Goal: Entertainment & Leisure: Browse casually

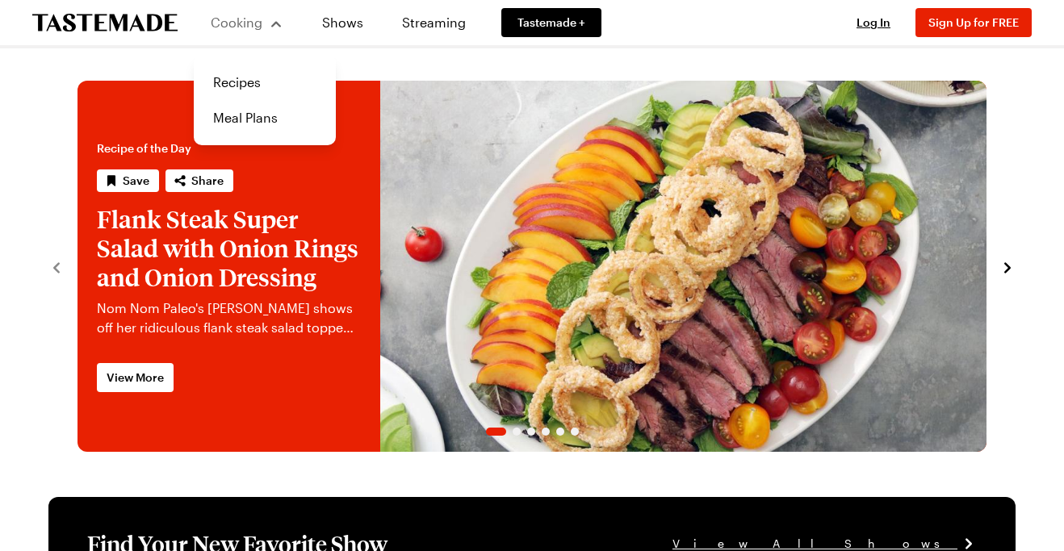
click at [286, 25] on div "Cooking Recipes Meal Plans" at bounding box center [247, 22] width 106 height 45
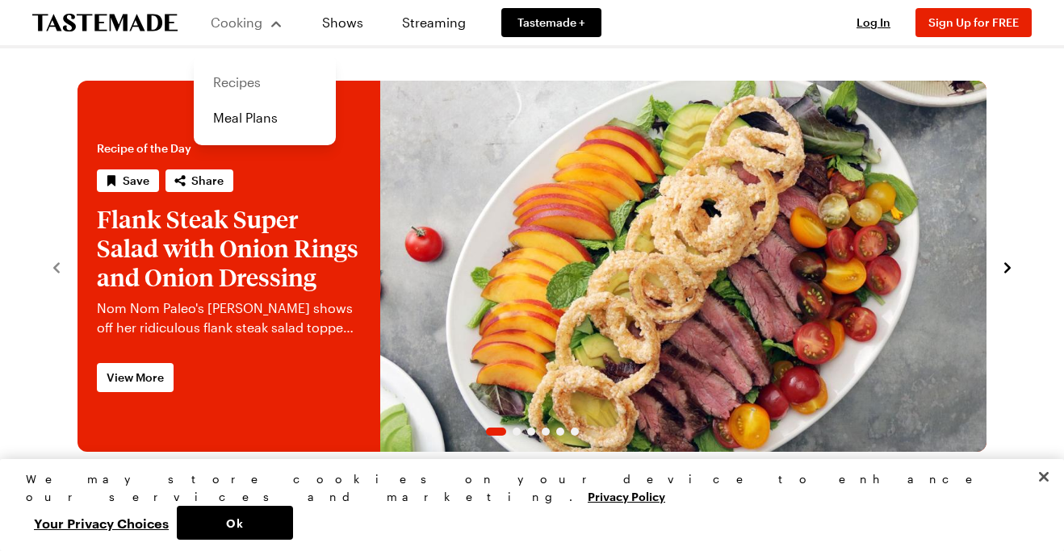
click at [243, 84] on link "Recipes" at bounding box center [264, 83] width 123 height 36
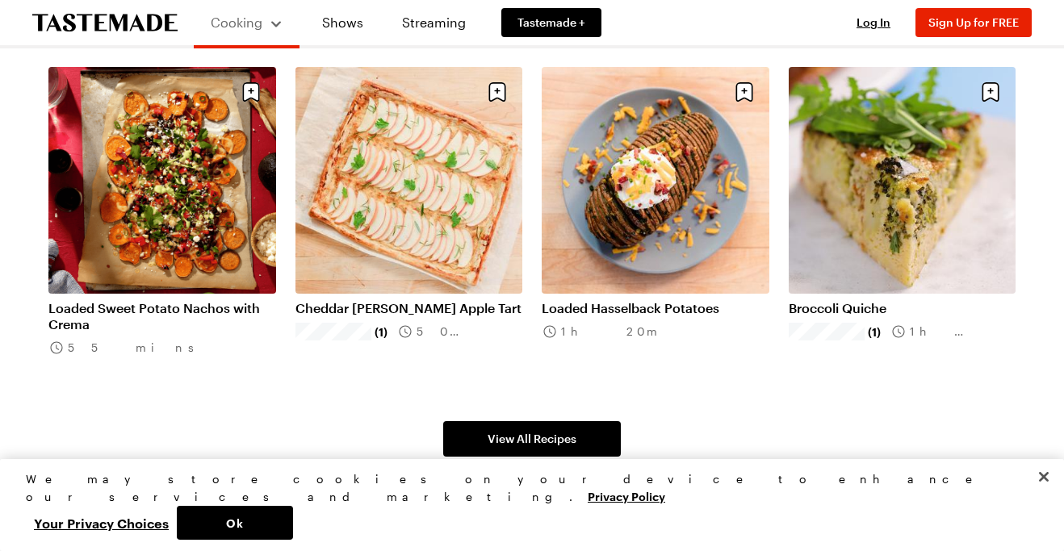
scroll to position [929, 0]
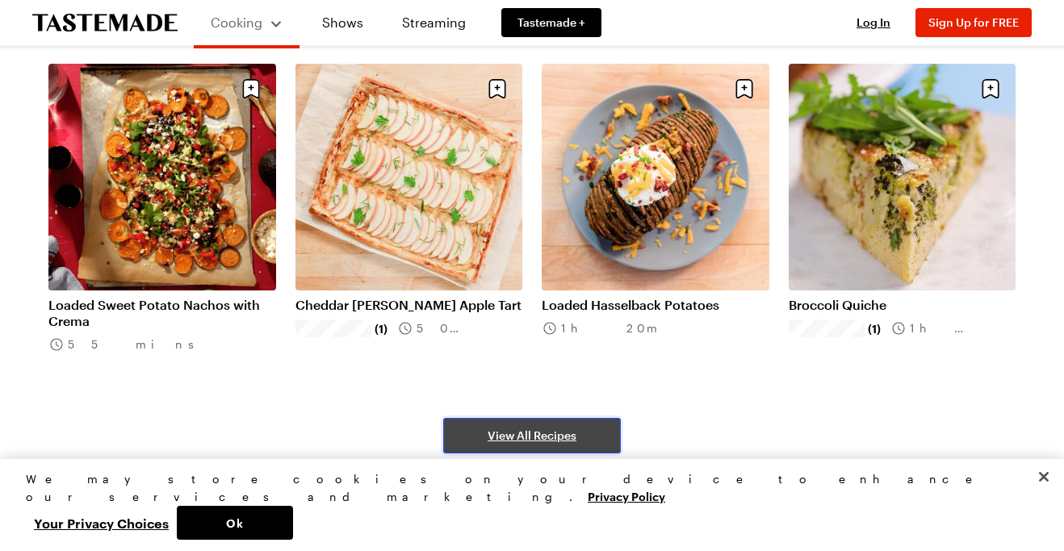
click at [484, 421] on link "View All Recipes" at bounding box center [532, 436] width 178 height 36
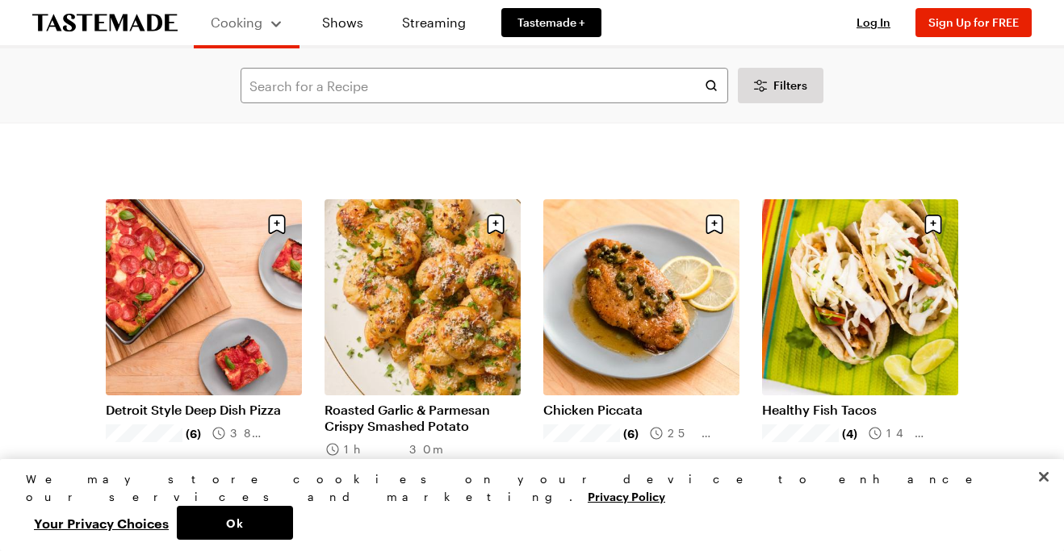
scroll to position [1059, 0]
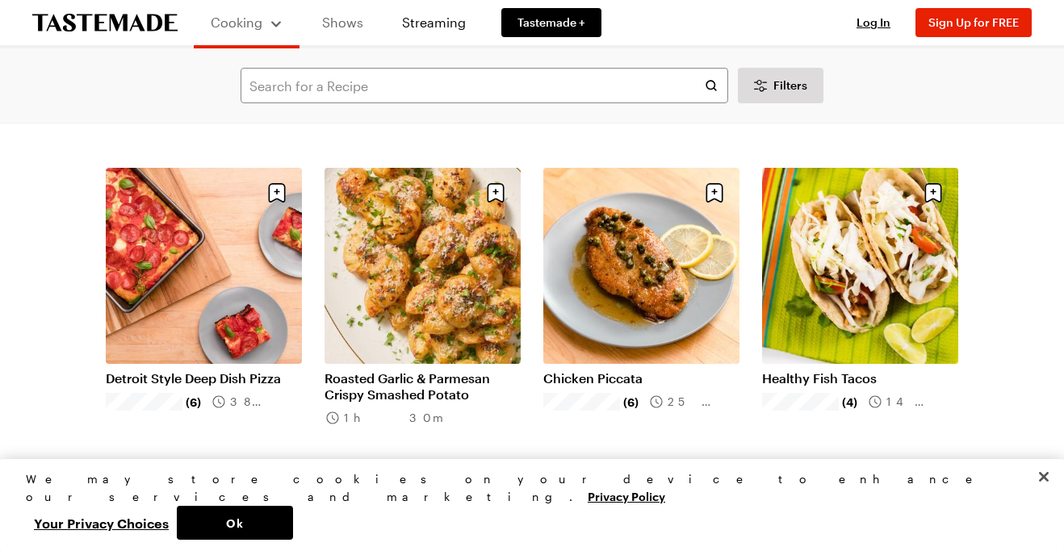
click at [350, 21] on link "Shows" at bounding box center [342, 22] width 73 height 45
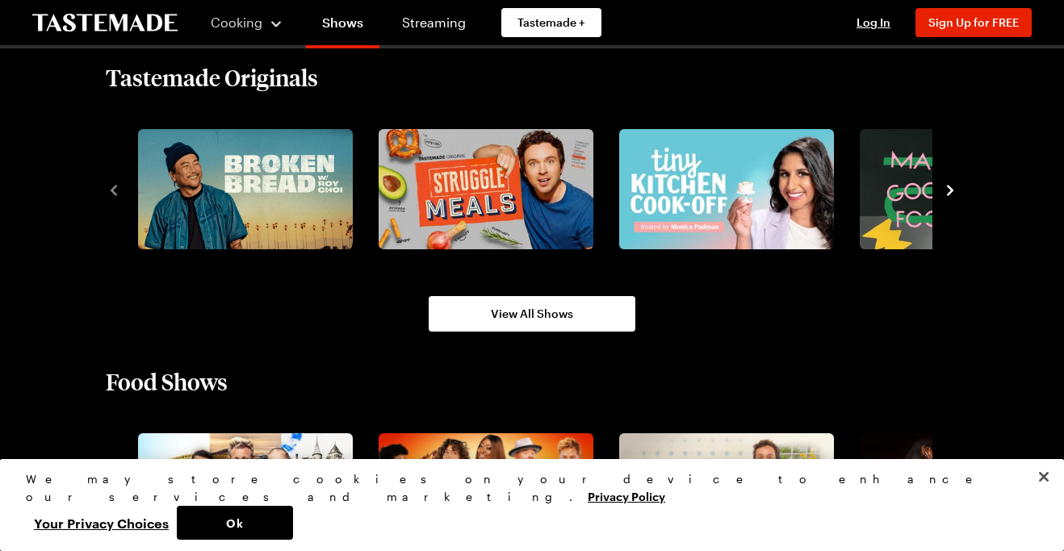
scroll to position [1086, 0]
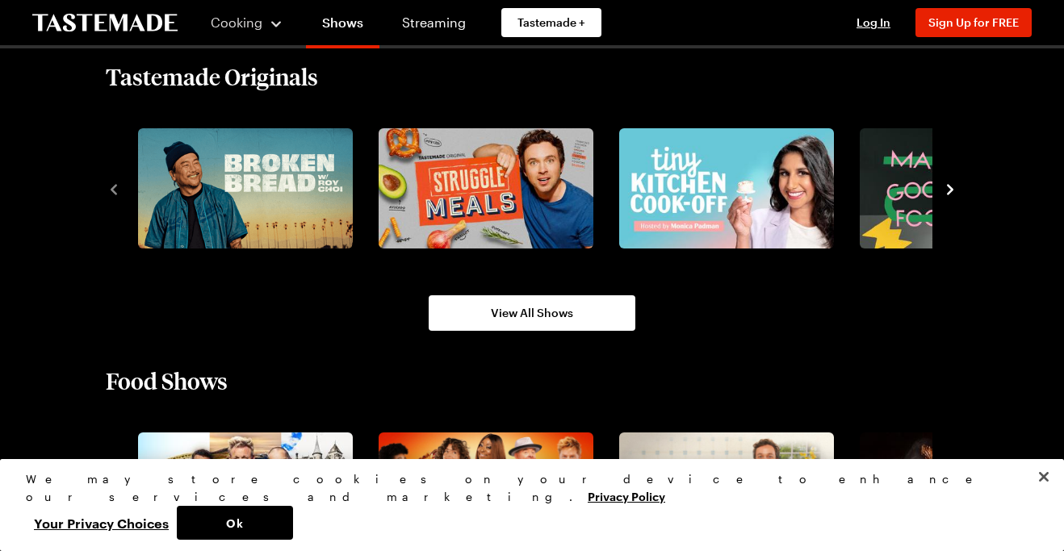
click at [947, 193] on icon "navigate to next item" at bounding box center [950, 190] width 16 height 16
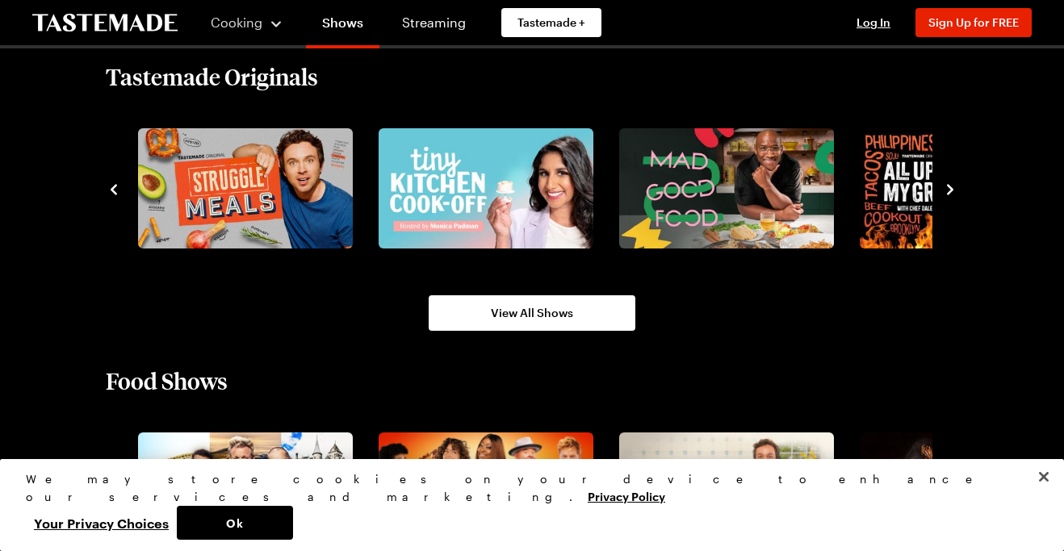
click at [947, 193] on icon "navigate to next item" at bounding box center [950, 190] width 16 height 16
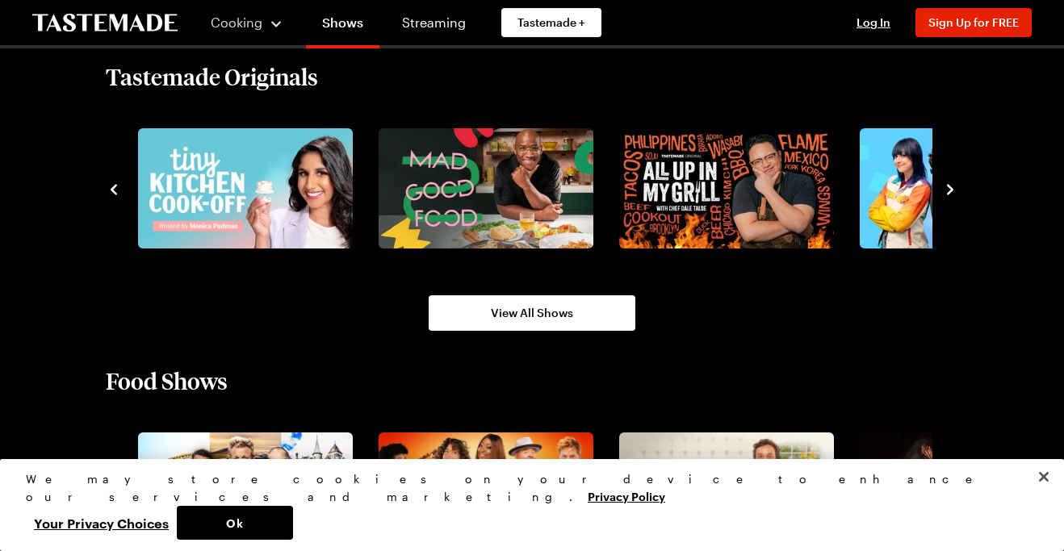
click at [947, 193] on icon "navigate to next item" at bounding box center [950, 190] width 16 height 16
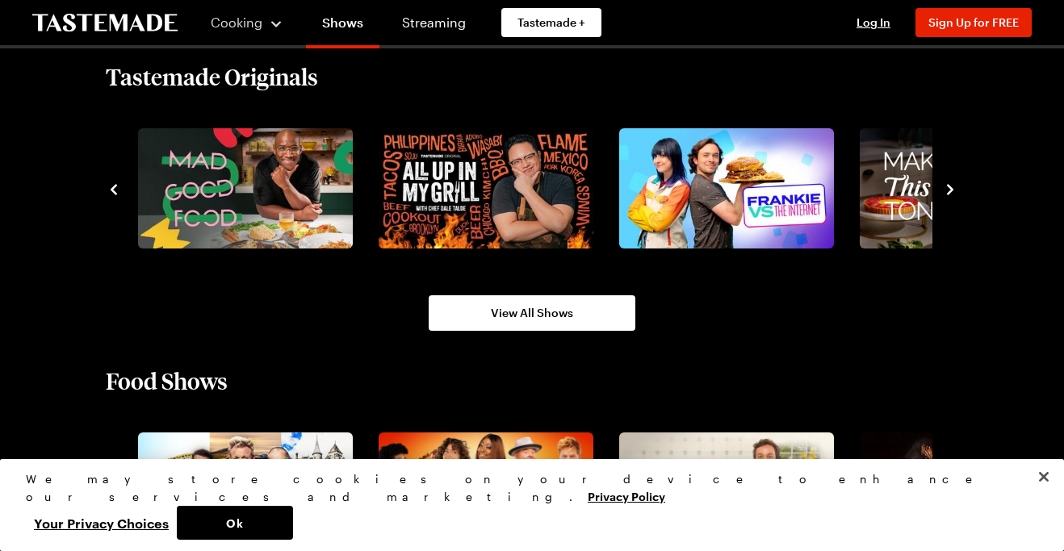
click at [947, 193] on icon "navigate to next item" at bounding box center [950, 190] width 16 height 16
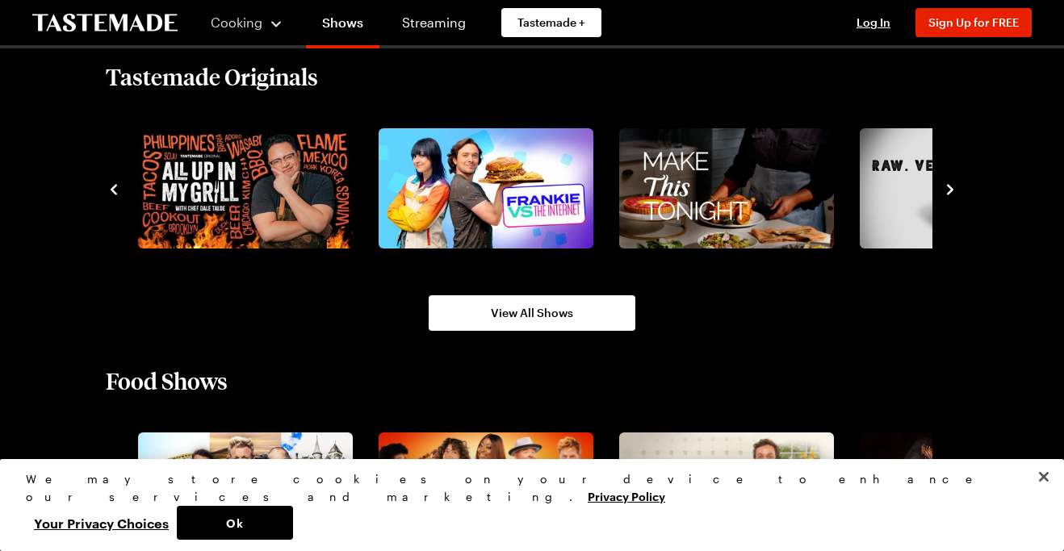
click at [947, 193] on icon "navigate to next item" at bounding box center [950, 190] width 16 height 16
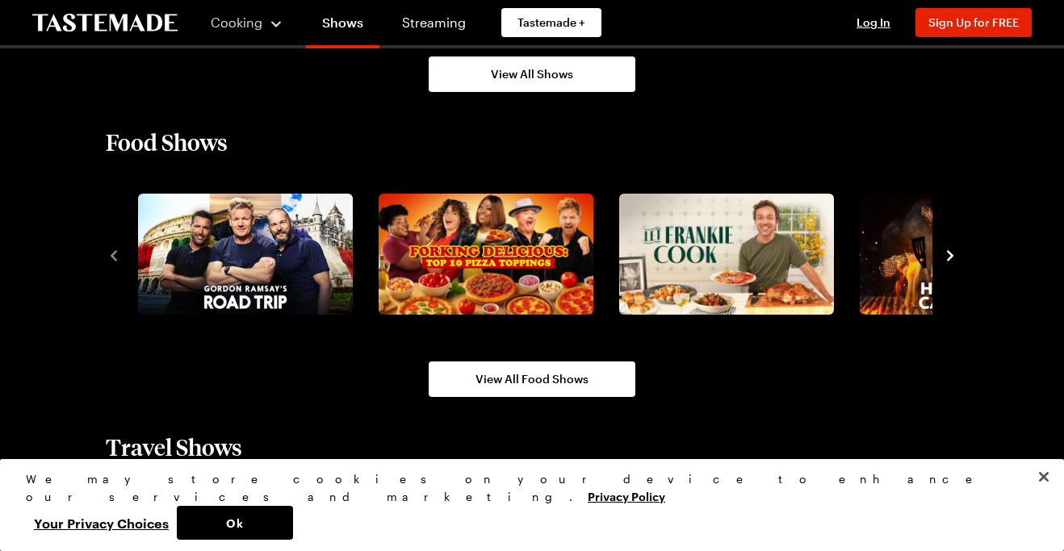
scroll to position [1340, 0]
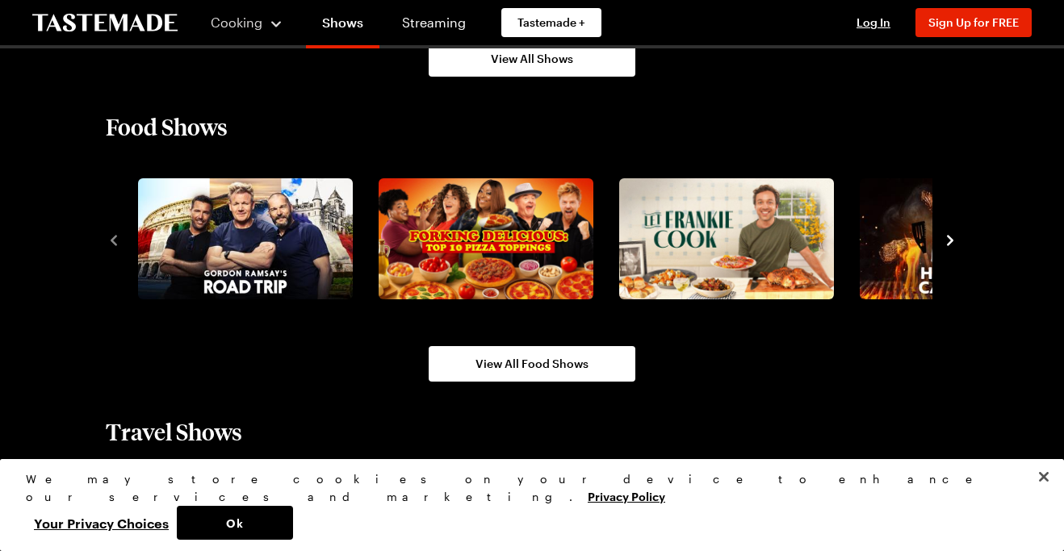
click at [955, 241] on icon "navigate to next item" at bounding box center [950, 240] width 16 height 16
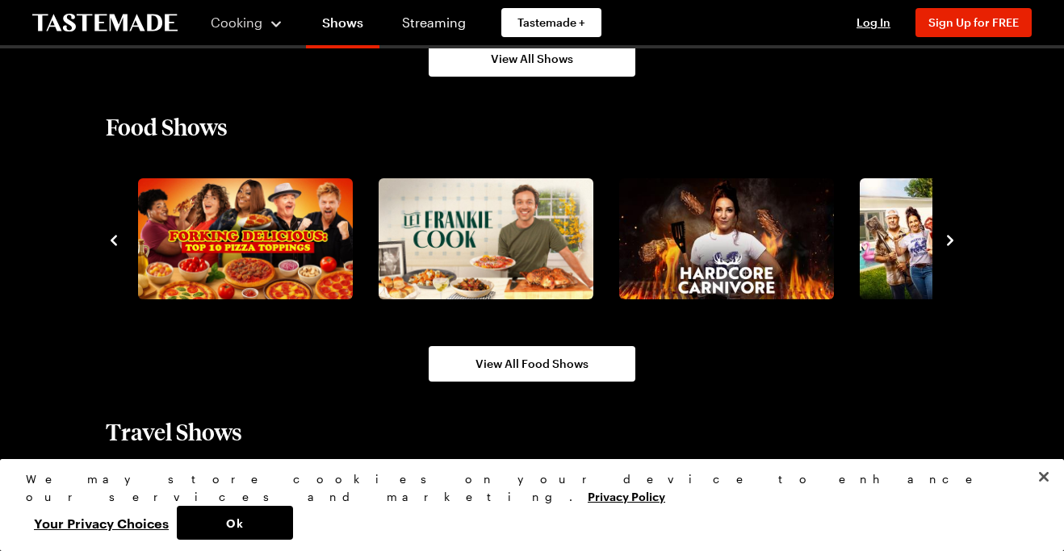
click at [955, 241] on icon "navigate to next item" at bounding box center [950, 240] width 16 height 16
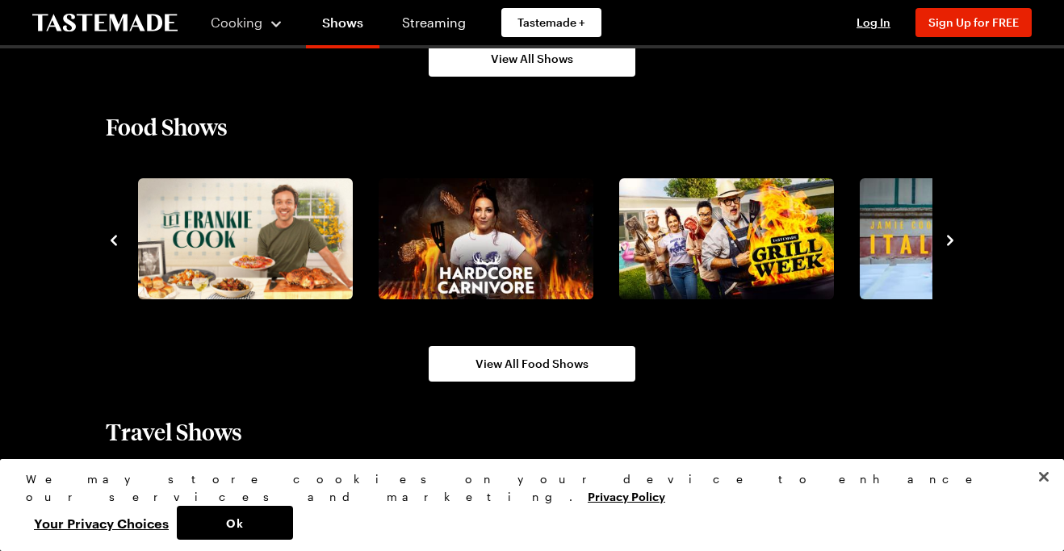
click at [955, 241] on icon "navigate to next item" at bounding box center [950, 240] width 16 height 16
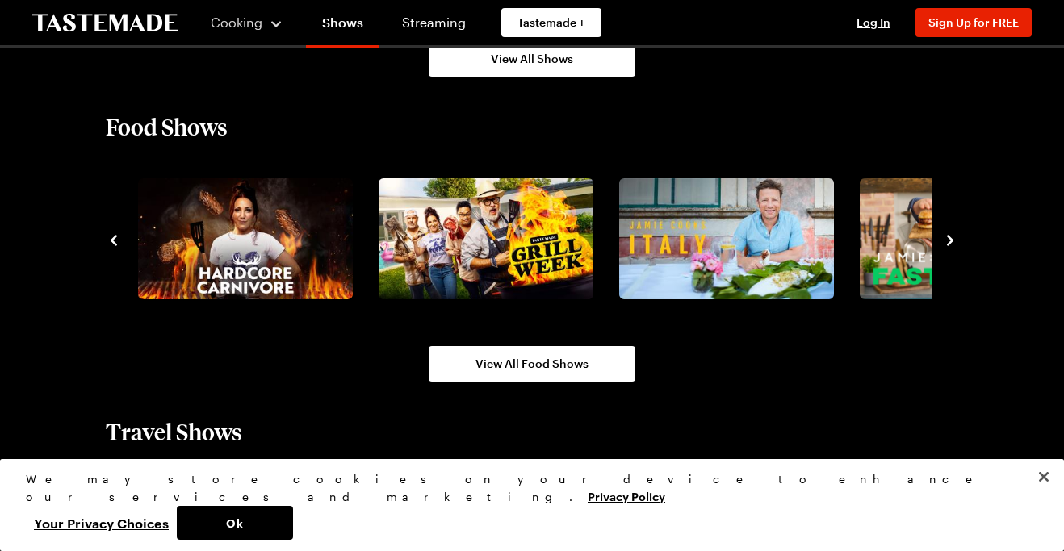
click at [955, 241] on icon "navigate to next item" at bounding box center [950, 240] width 16 height 16
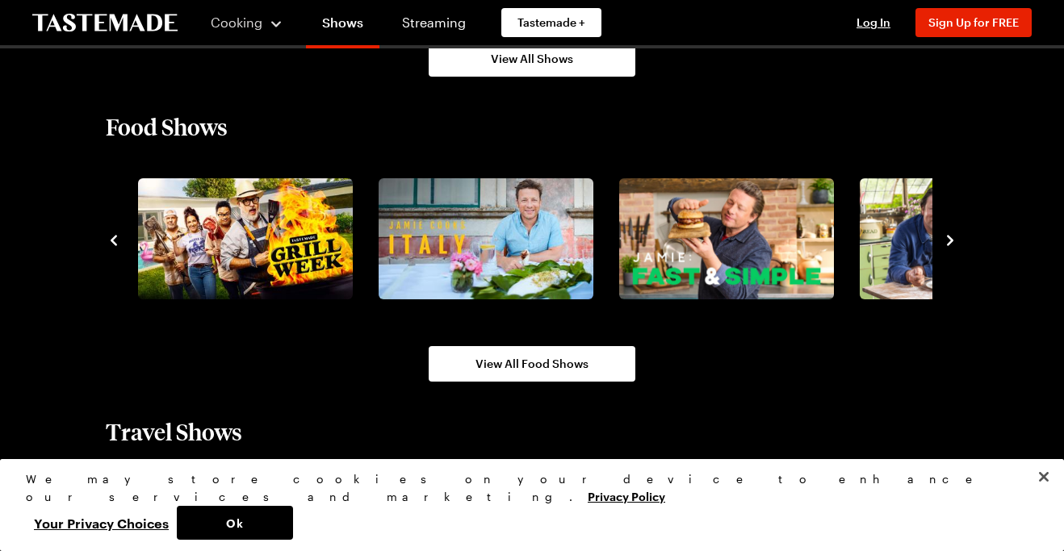
click at [955, 241] on icon "navigate to next item" at bounding box center [950, 240] width 16 height 16
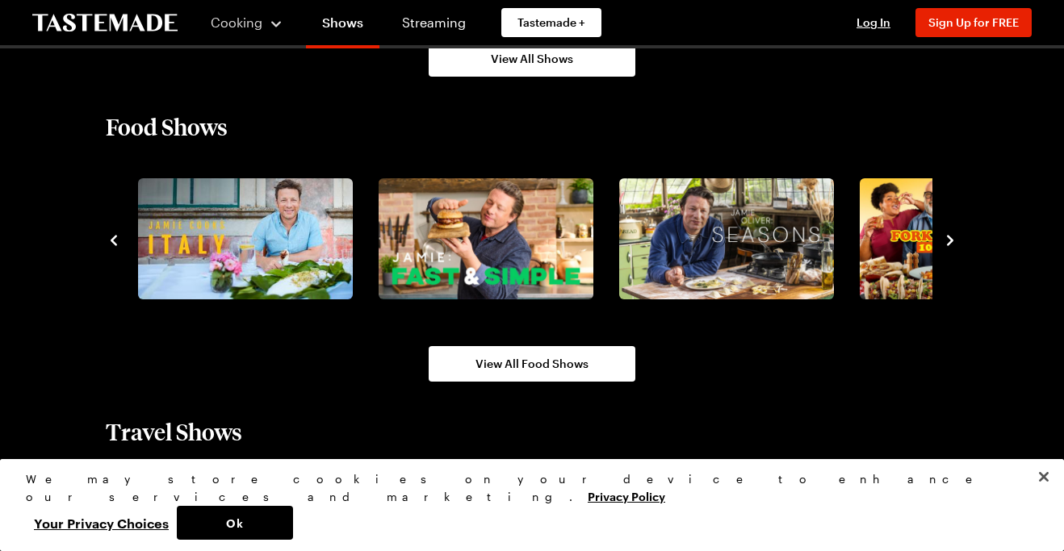
click at [955, 241] on icon "navigate to next item" at bounding box center [950, 240] width 16 height 16
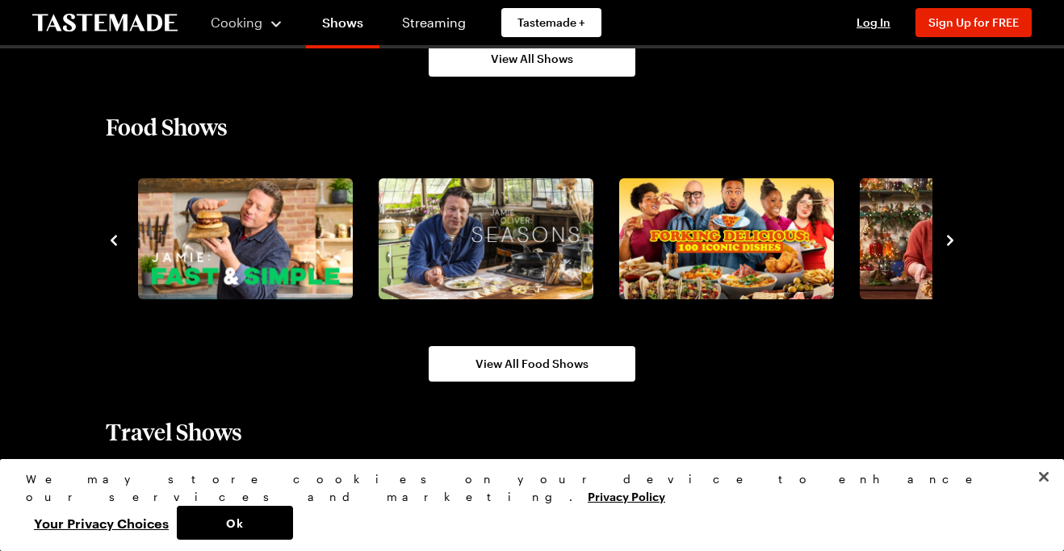
click at [955, 241] on icon "navigate to next item" at bounding box center [950, 240] width 16 height 16
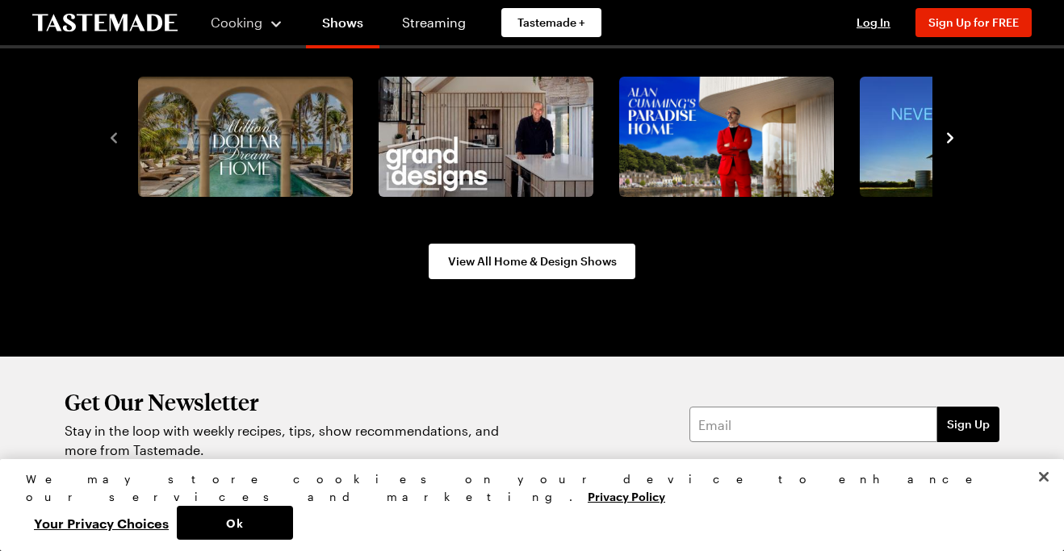
scroll to position [2180, 0]
